Goal: Entertainment & Leisure: Consume media (video, audio)

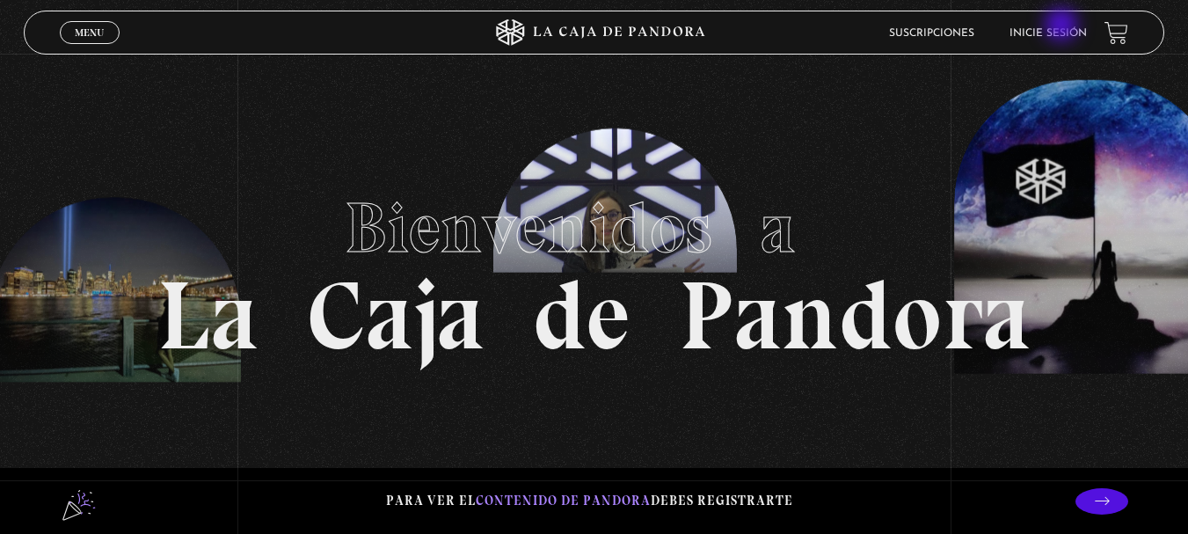
click at [1063, 30] on link "Inicie sesión" at bounding box center [1048, 33] width 77 height 11
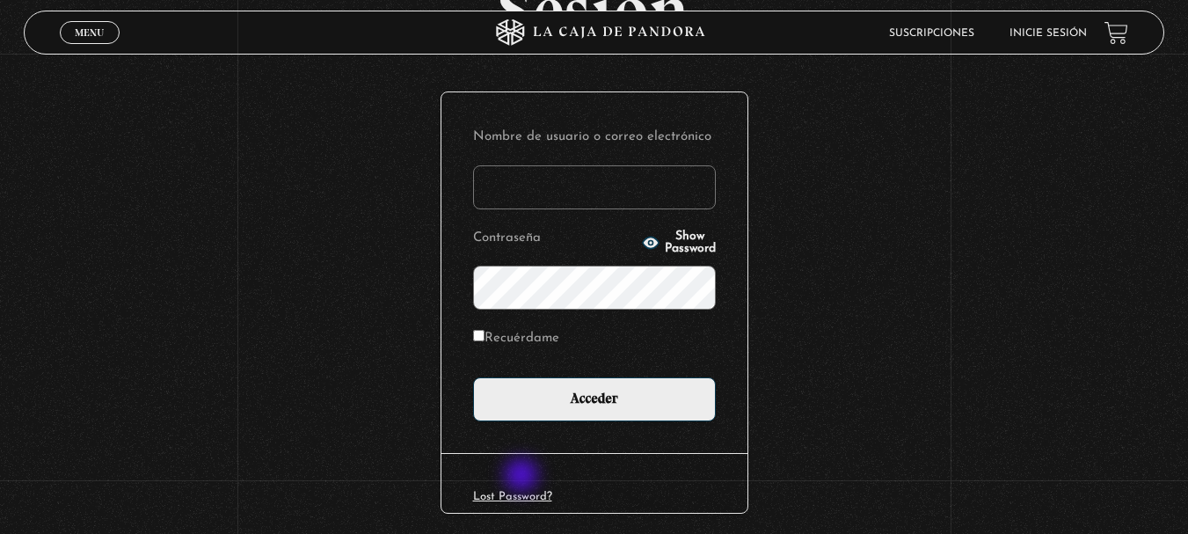
scroll to position [205, 0]
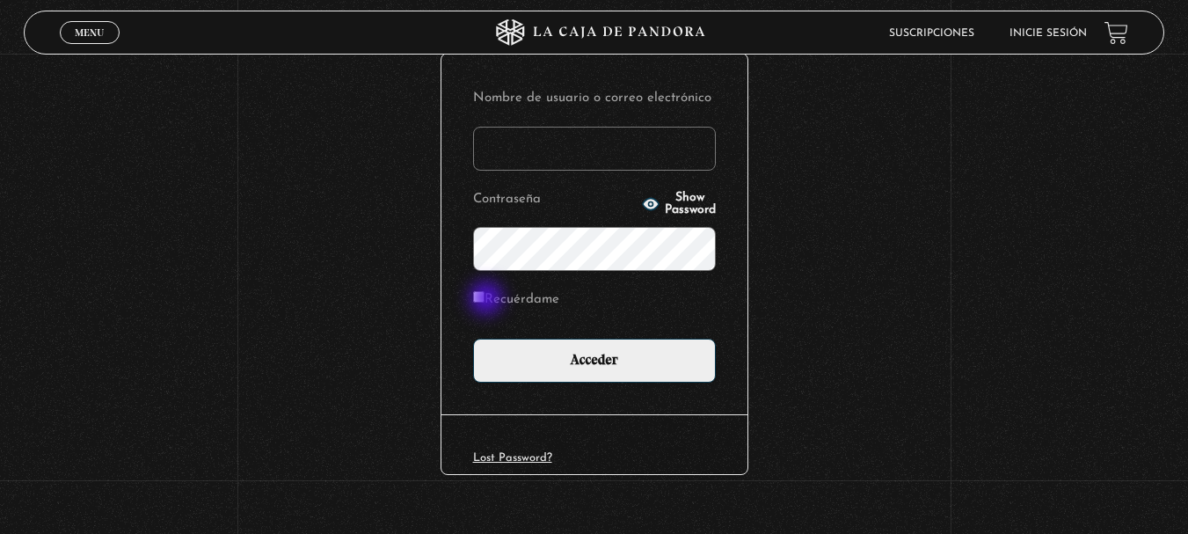
type input "[EMAIL_ADDRESS][DOMAIN_NAME]"
click at [485, 300] on input "Recuérdame" at bounding box center [478, 296] width 11 height 11
checkbox input "true"
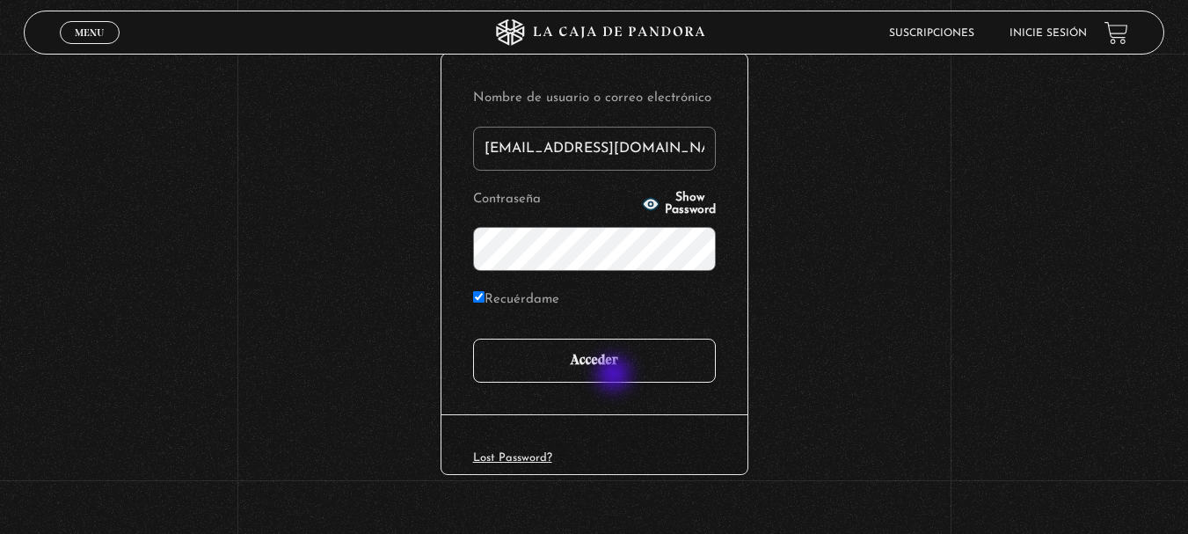
click at [632, 369] on input "Acceder" at bounding box center [594, 361] width 243 height 44
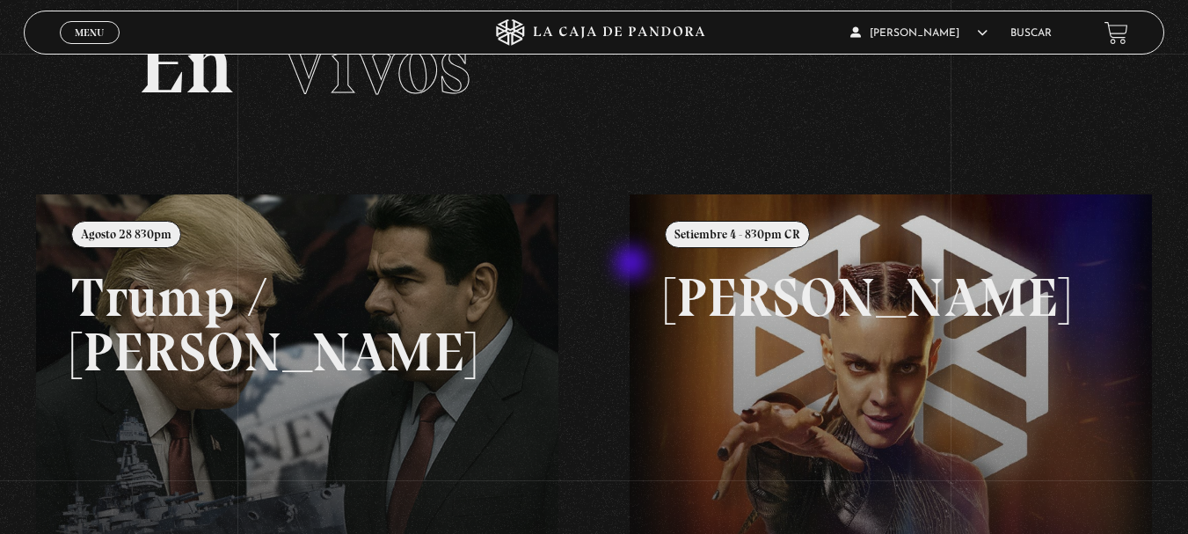
scroll to position [20, 0]
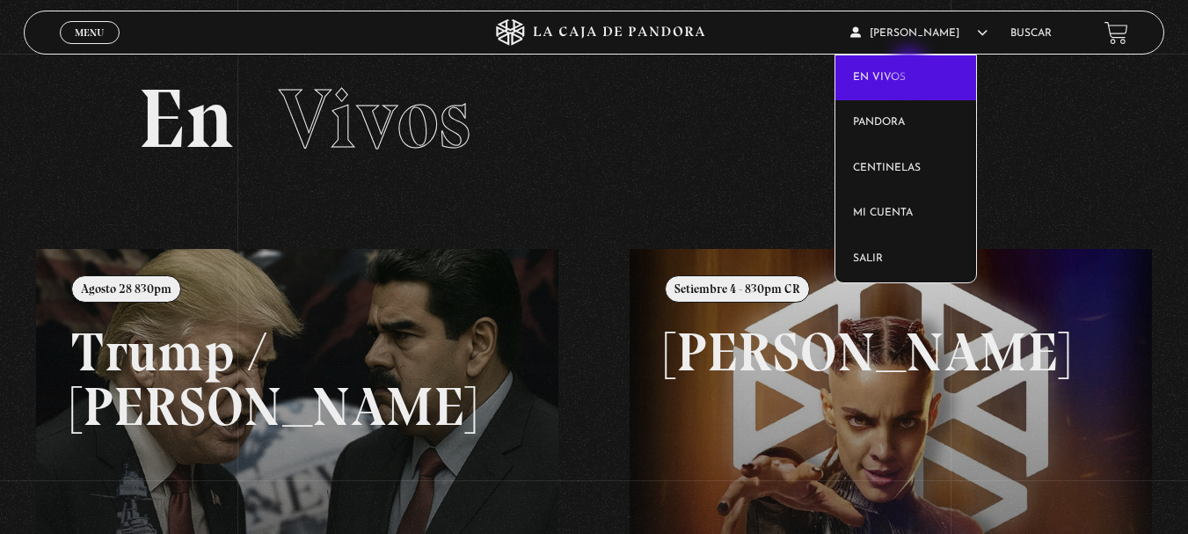
click at [908, 68] on link "En vivos" at bounding box center [905, 78] width 141 height 46
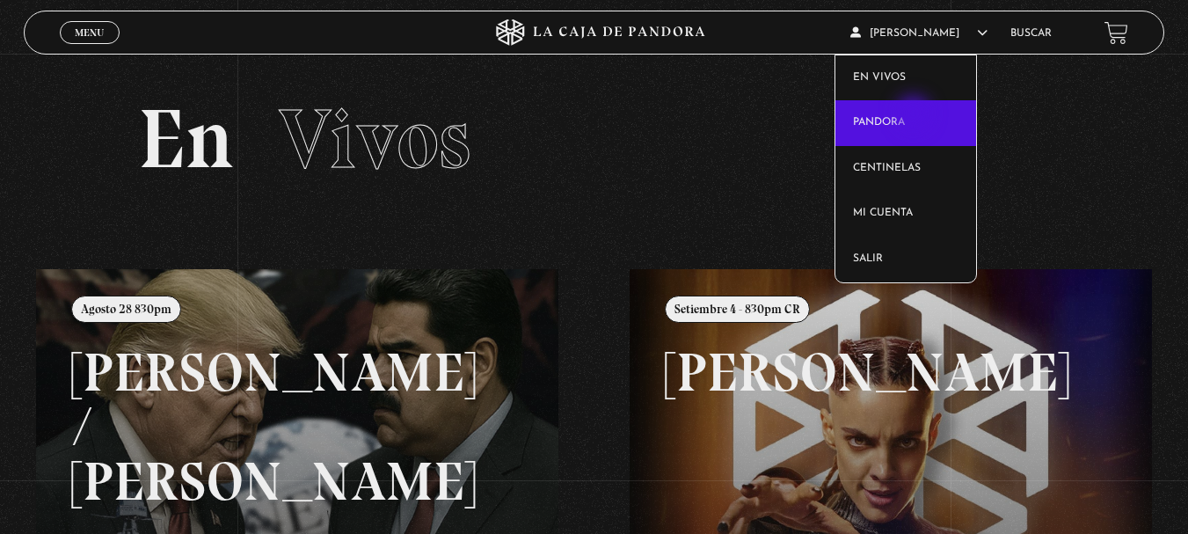
drag, startPoint x: 939, startPoint y: 37, endPoint x: 915, endPoint y: 115, distance: 81.8
click at [915, 54] on article "[PERSON_NAME] En vivos Pandora Centinelas Mi cuenta Salir" at bounding box center [921, 32] width 142 height 41
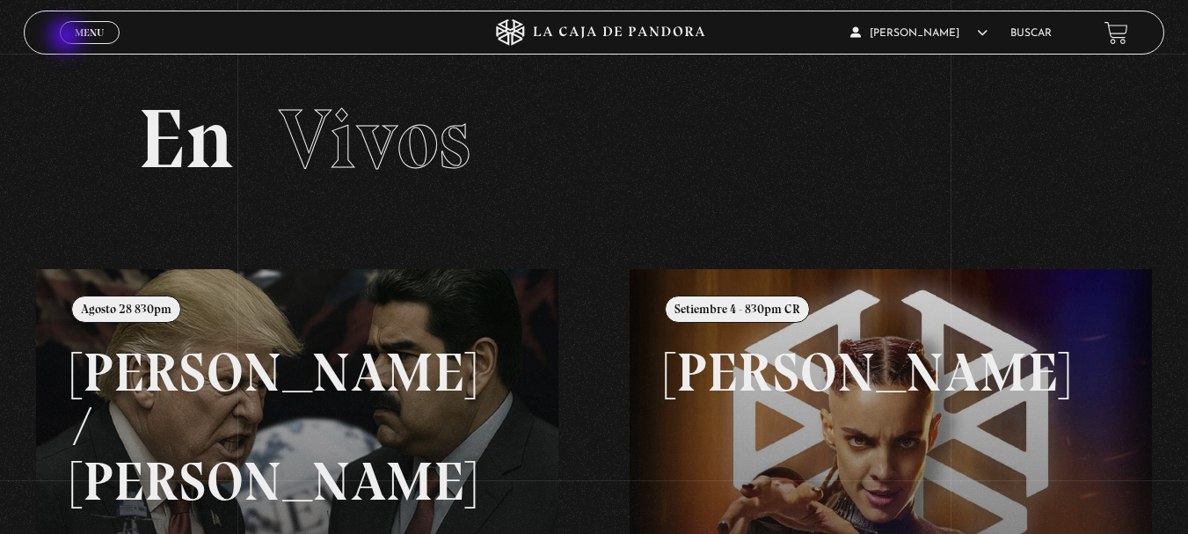
click at [68, 38] on link "Menu Cerrar" at bounding box center [90, 32] width 60 height 23
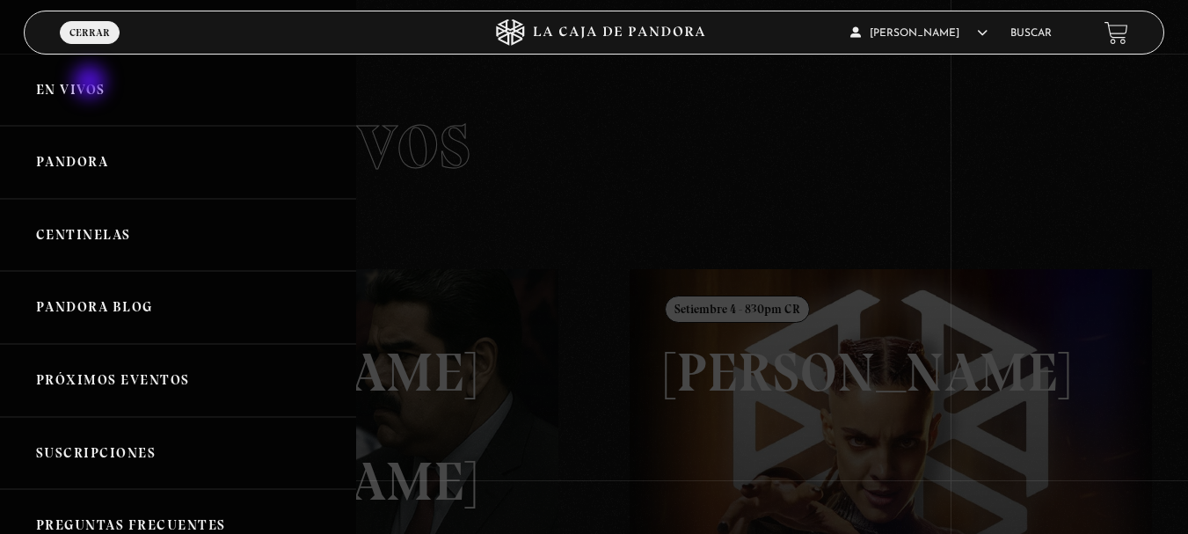
click at [91, 82] on link "En vivos" at bounding box center [178, 90] width 356 height 73
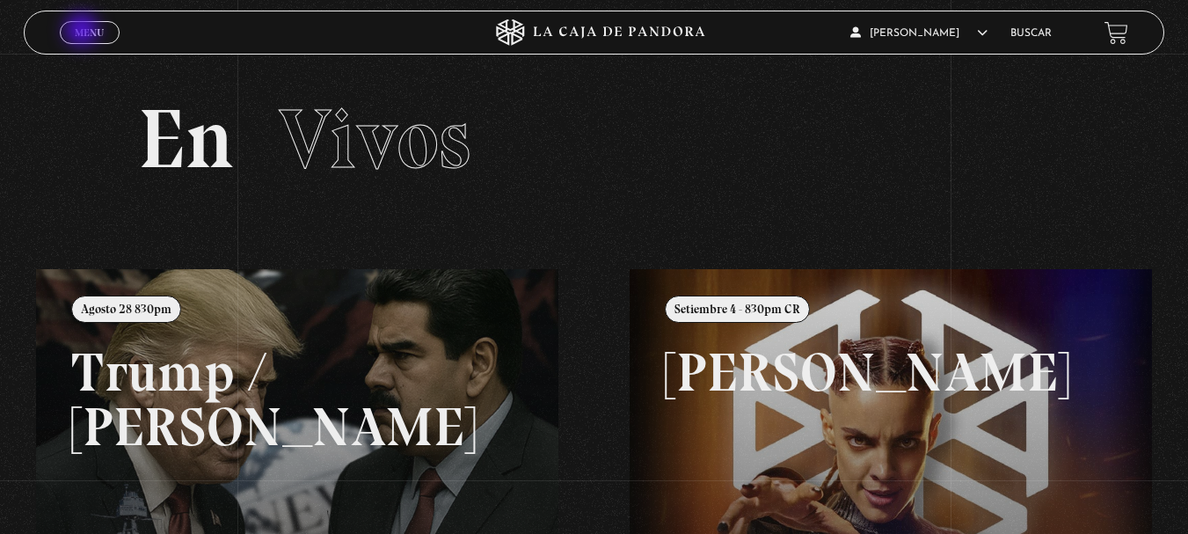
click at [79, 26] on link "Menu Cerrar" at bounding box center [90, 32] width 60 height 23
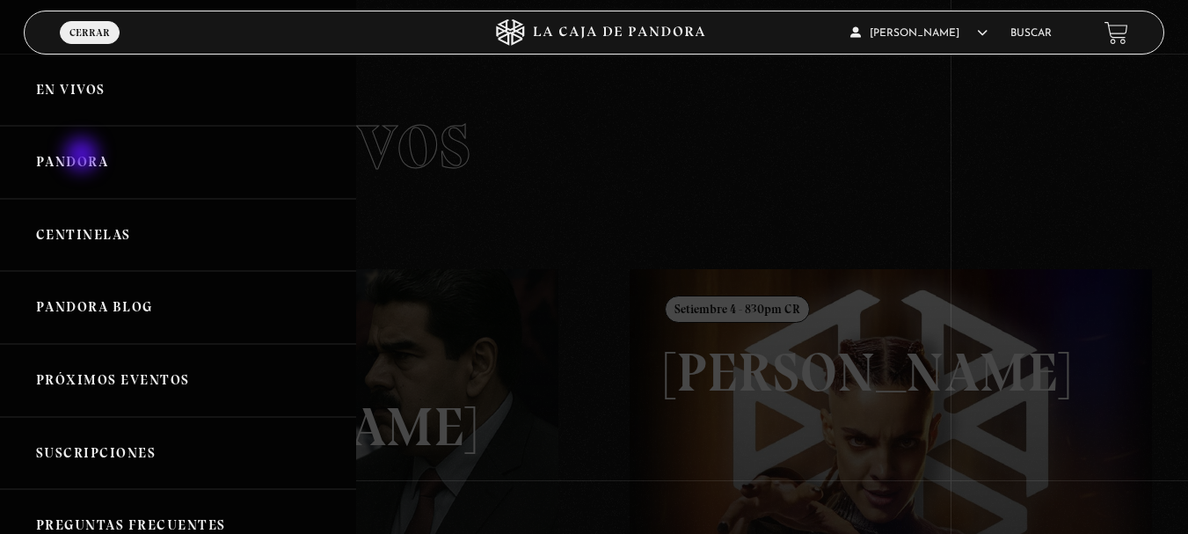
click at [84, 157] on link "Pandora" at bounding box center [178, 162] width 356 height 73
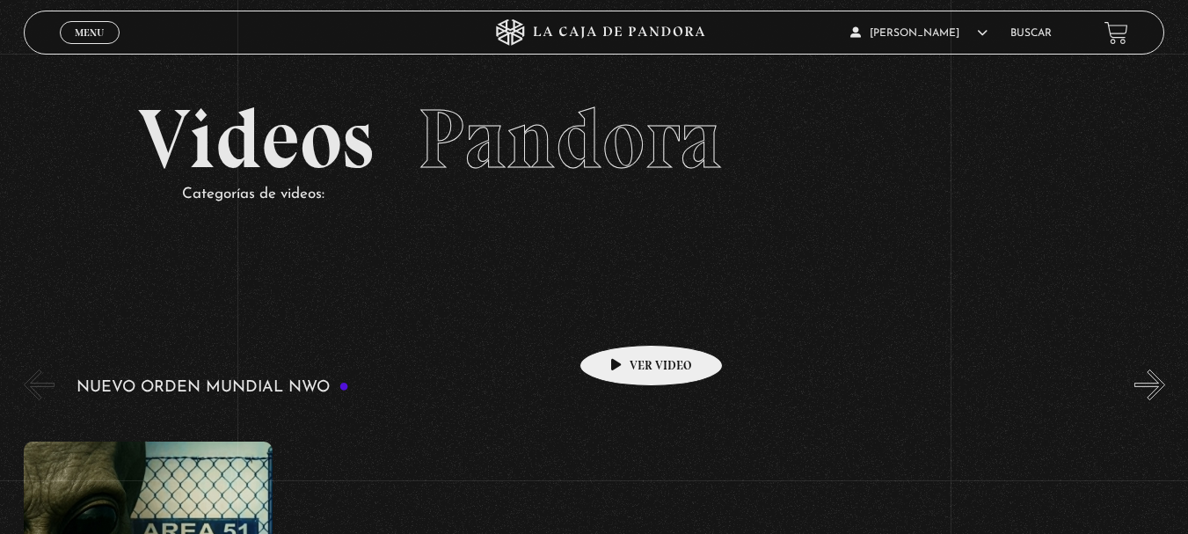
scroll to position [205, 0]
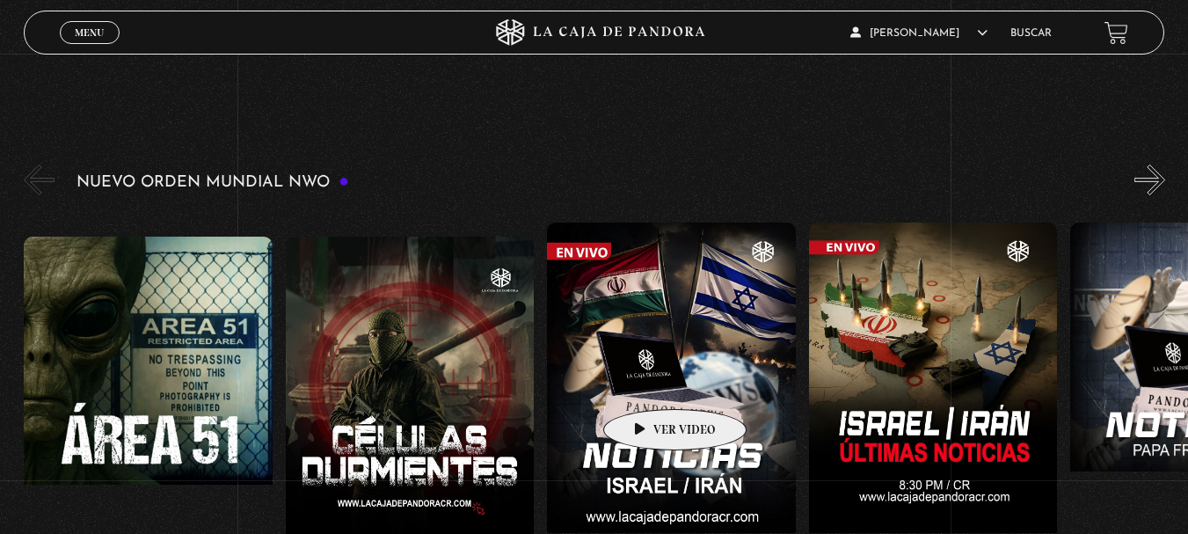
click at [648, 382] on figure at bounding box center [671, 380] width 249 height 317
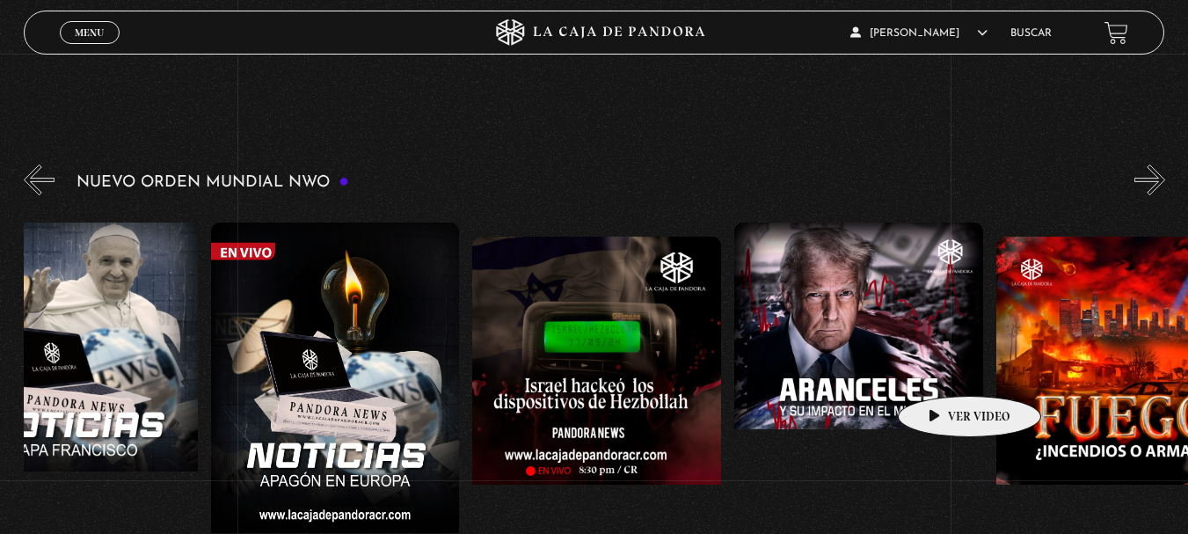
scroll to position [0, 1117]
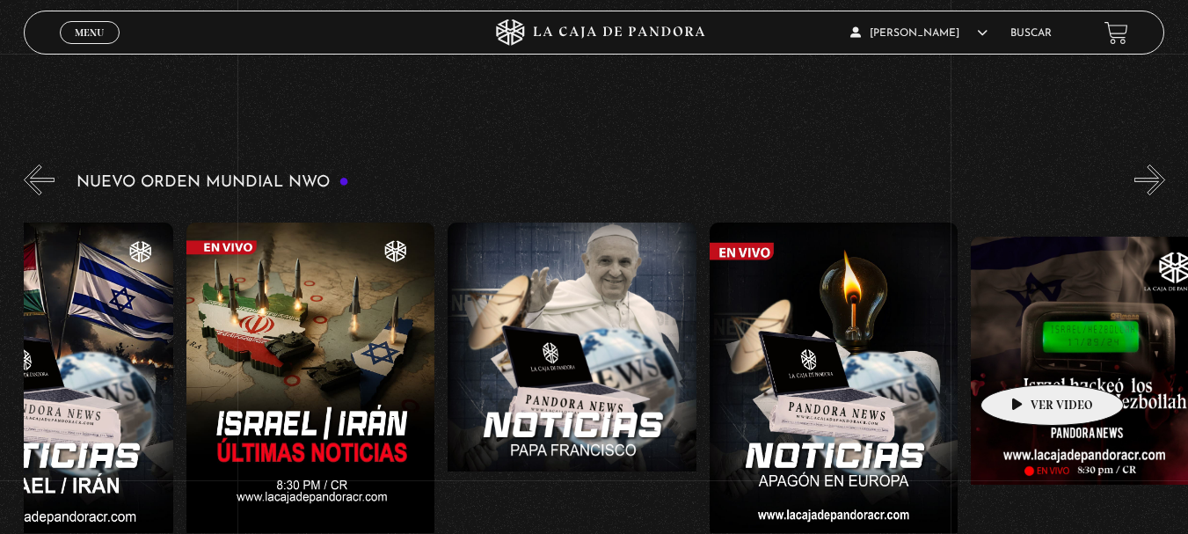
drag, startPoint x: 1165, startPoint y: 370, endPoint x: 1045, endPoint y: 346, distance: 123.0
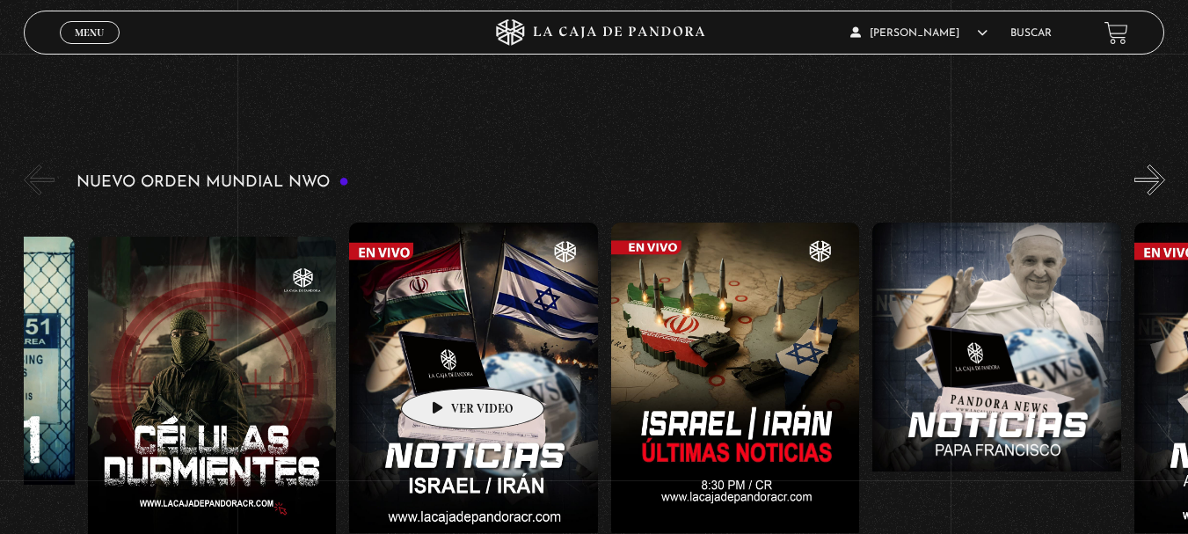
scroll to position [0, 0]
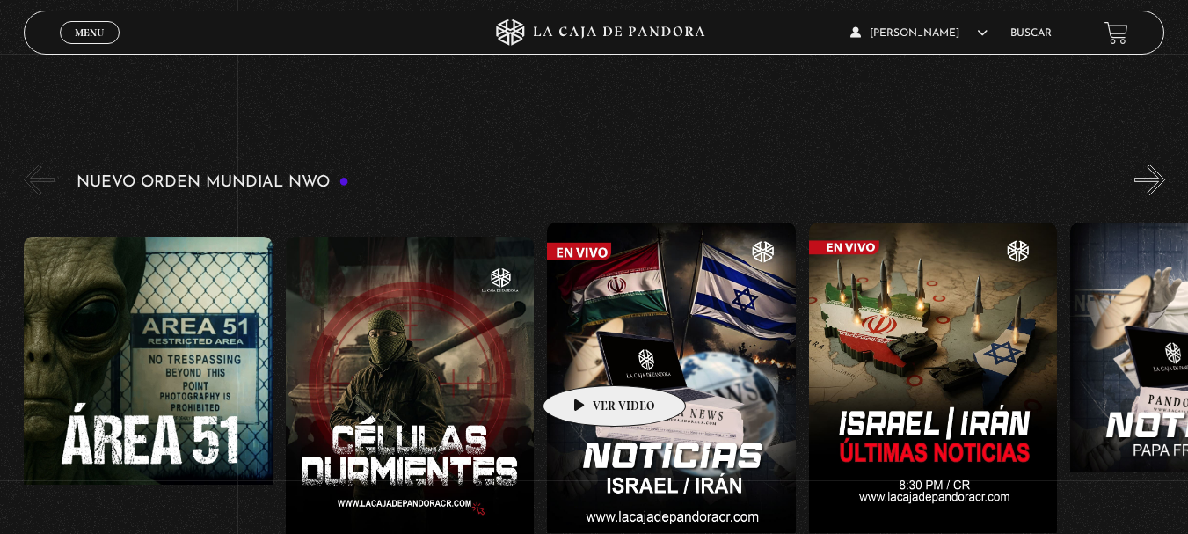
drag, startPoint x: 337, startPoint y: 366, endPoint x: 643, endPoint y: 358, distance: 306.1
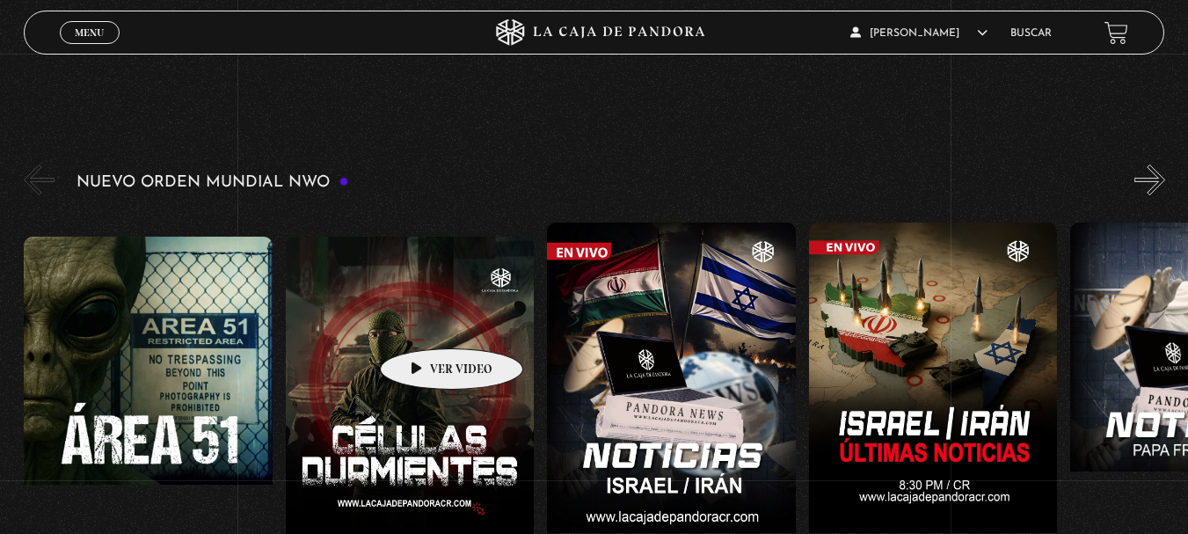
click at [425, 319] on figure at bounding box center [410, 395] width 249 height 317
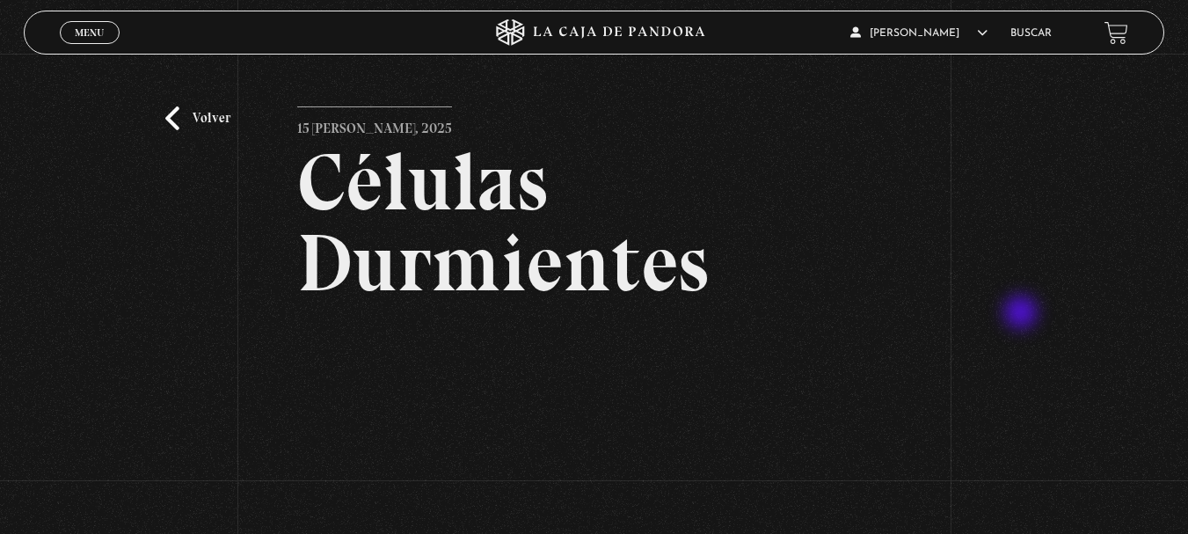
scroll to position [205, 0]
